Goal: Transaction & Acquisition: Purchase product/service

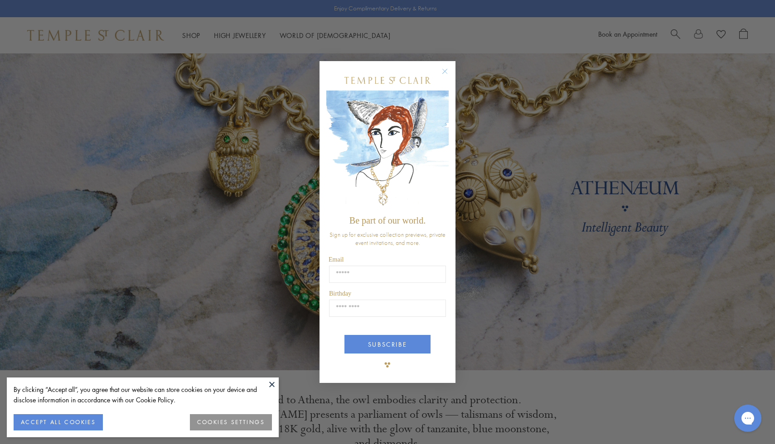
click at [189, 67] on div "Close dialog Be part of our world. Sign up for exclusive collection previews, p…" at bounding box center [387, 222] width 775 height 444
click at [447, 68] on circle "Close dialog" at bounding box center [444, 71] width 11 height 11
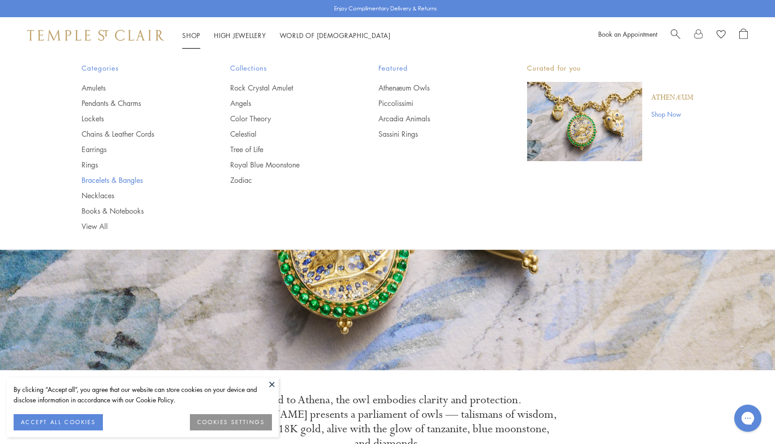
click at [112, 175] on link "Bracelets & Bangles" at bounding box center [138, 180] width 112 height 10
click at [112, 179] on link "Bracelets & Bangles" at bounding box center [138, 180] width 112 height 10
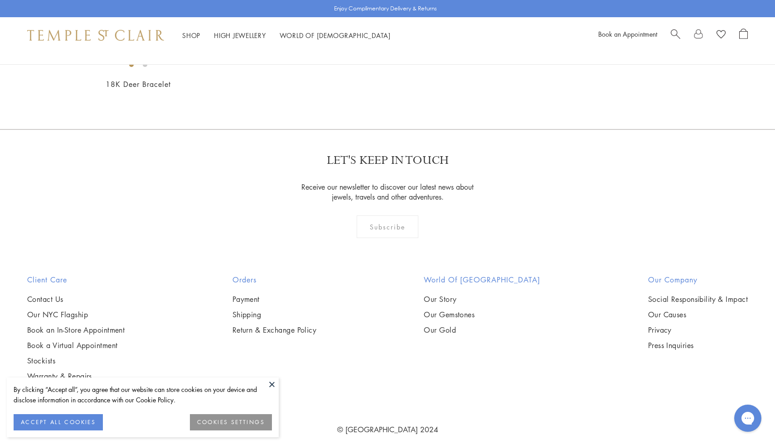
scroll to position [1011, 0]
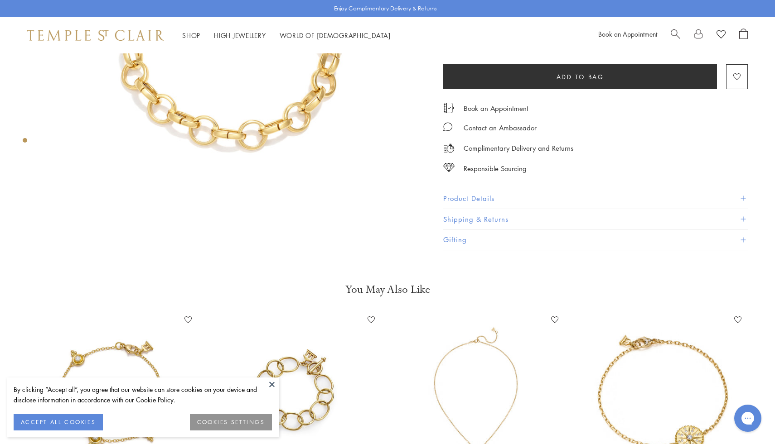
scroll to position [22, 0]
